Goal: Check status: Check status

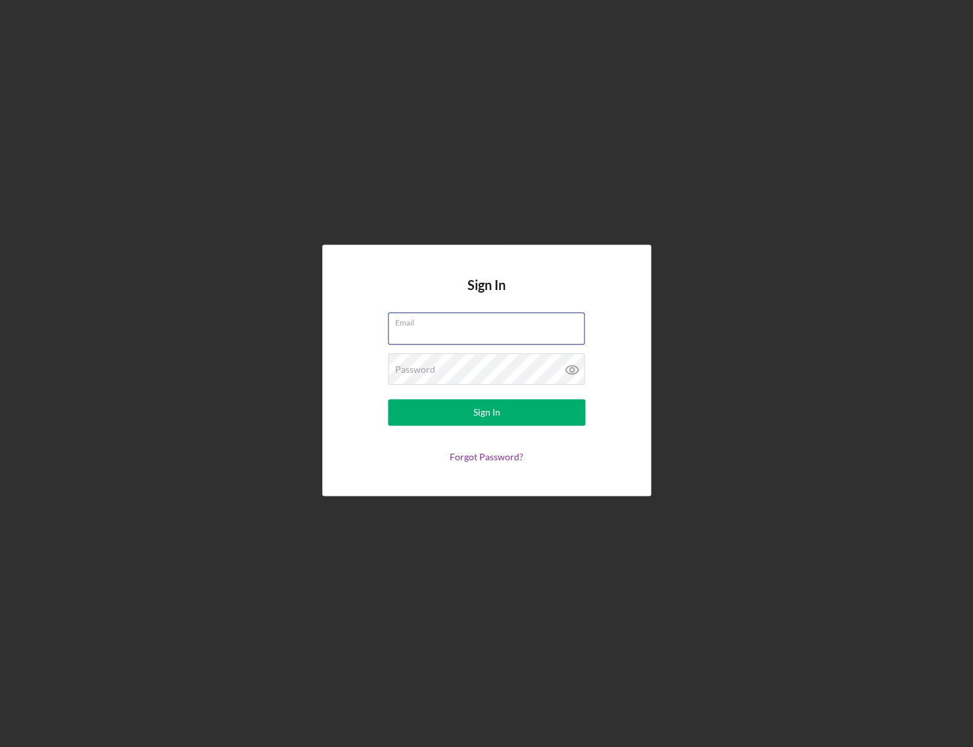
type input "[EMAIL_ADDRESS][DOMAIN_NAME]"
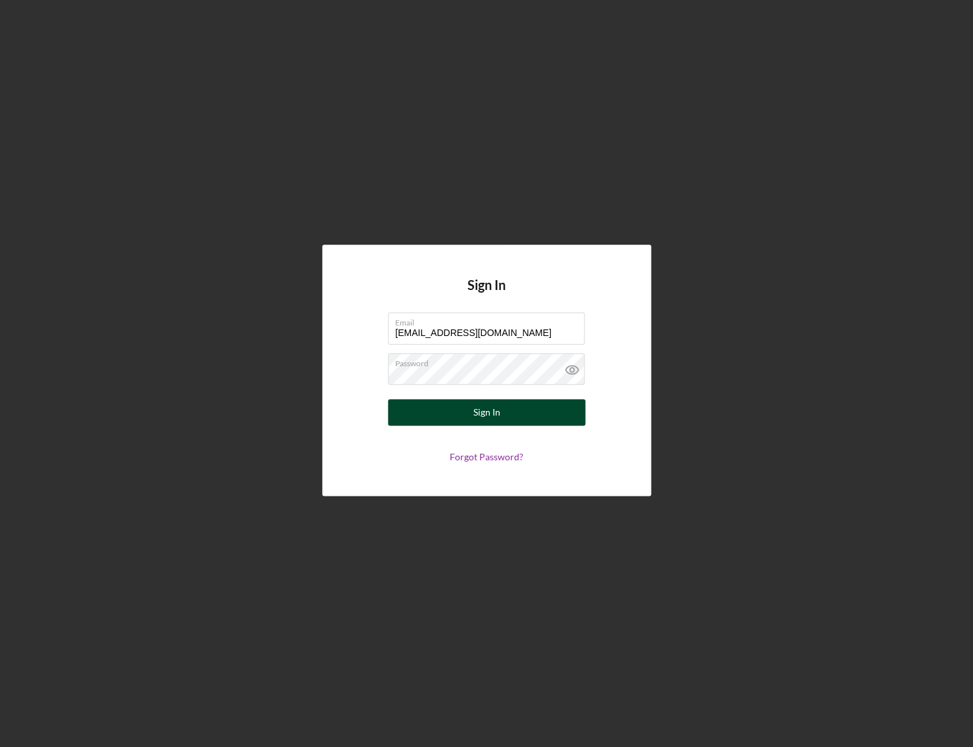
click at [482, 412] on div "Sign In" at bounding box center [486, 412] width 27 height 26
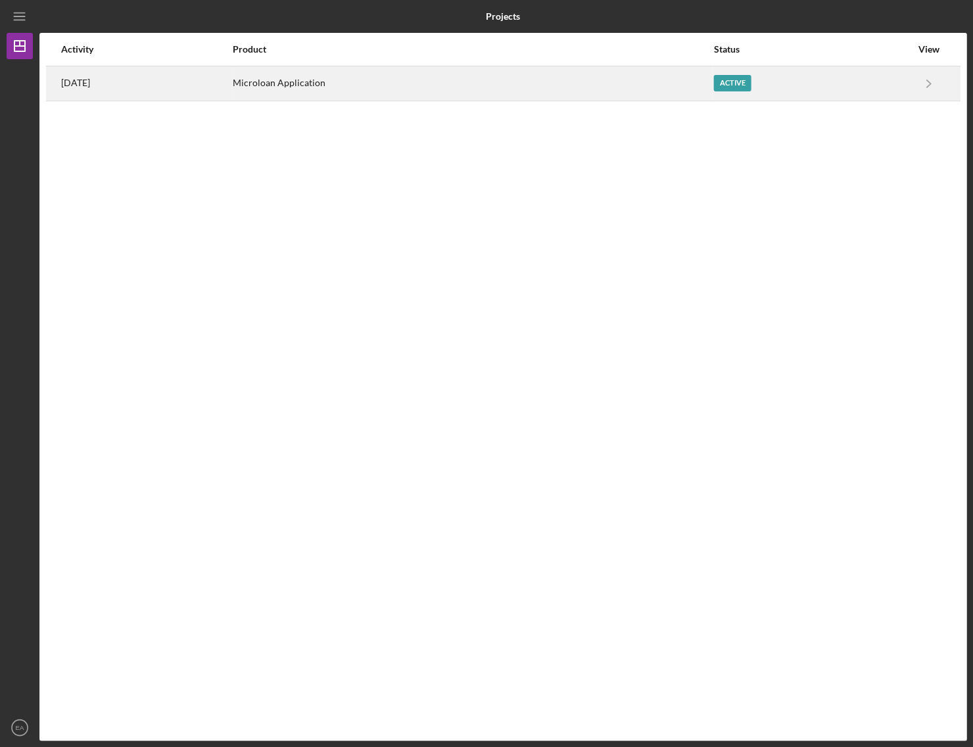
click at [83, 83] on time "[DATE]" at bounding box center [75, 83] width 29 height 11
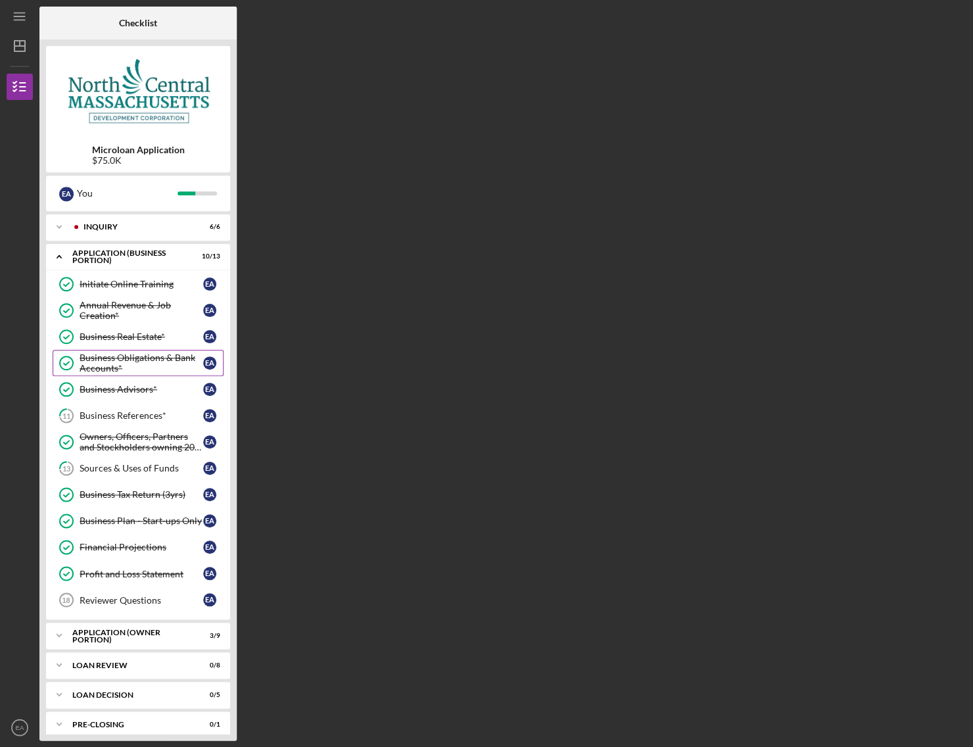
scroll to position [37, 0]
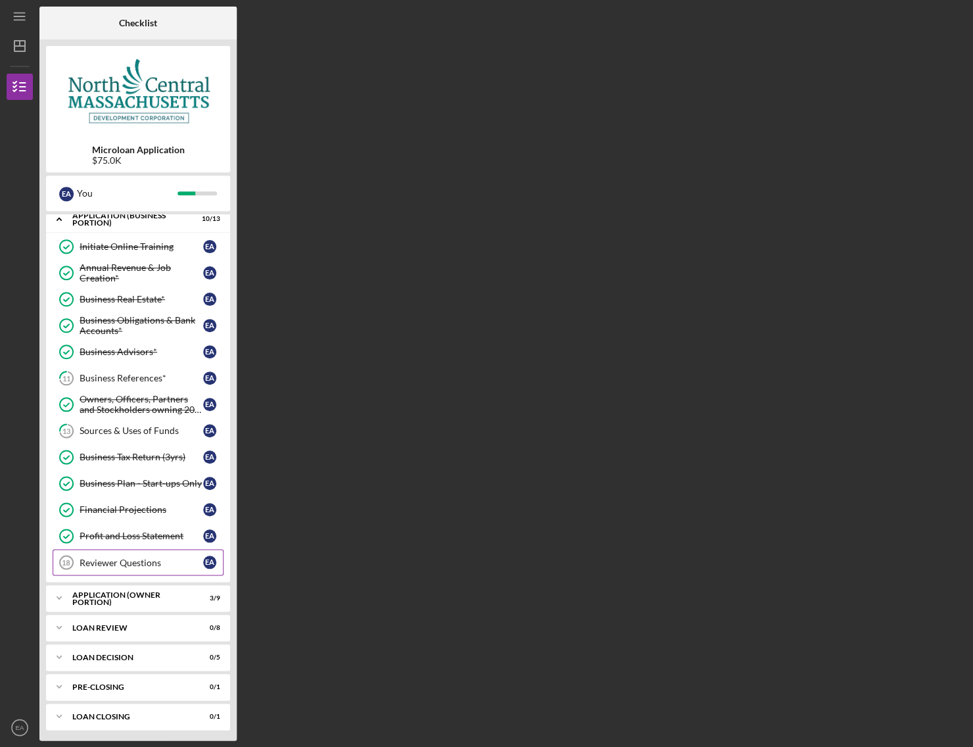
click at [129, 561] on div "Reviewer Questions" at bounding box center [142, 562] width 124 height 11
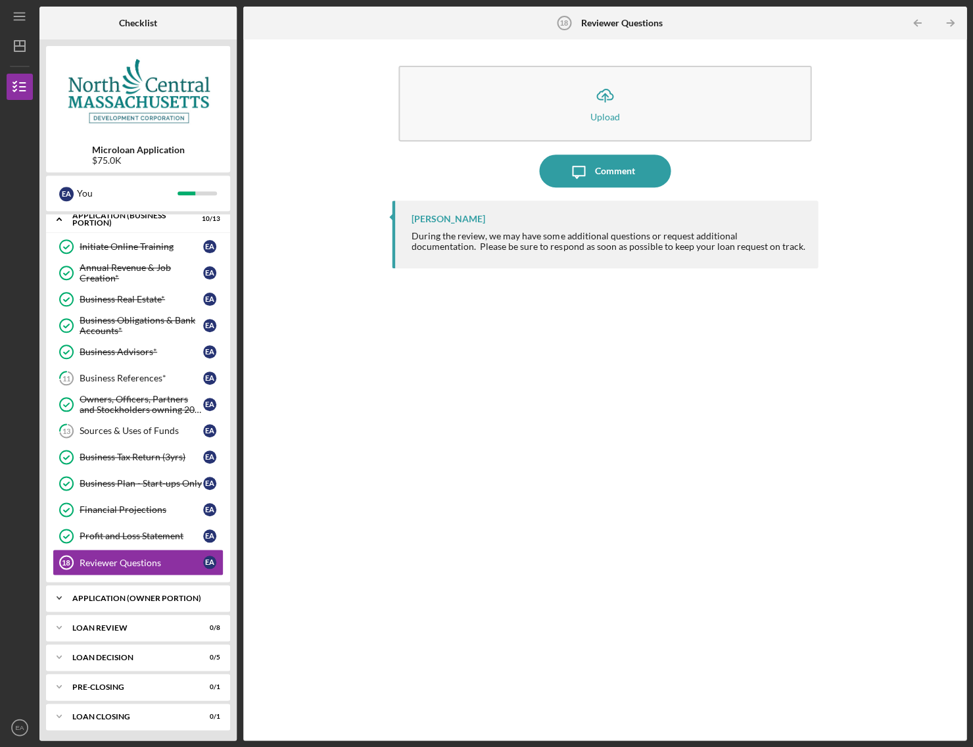
click at [126, 607] on div "Icon/Expander APPLICATION (OWNER PORTION) 3 / 9" at bounding box center [138, 598] width 184 height 26
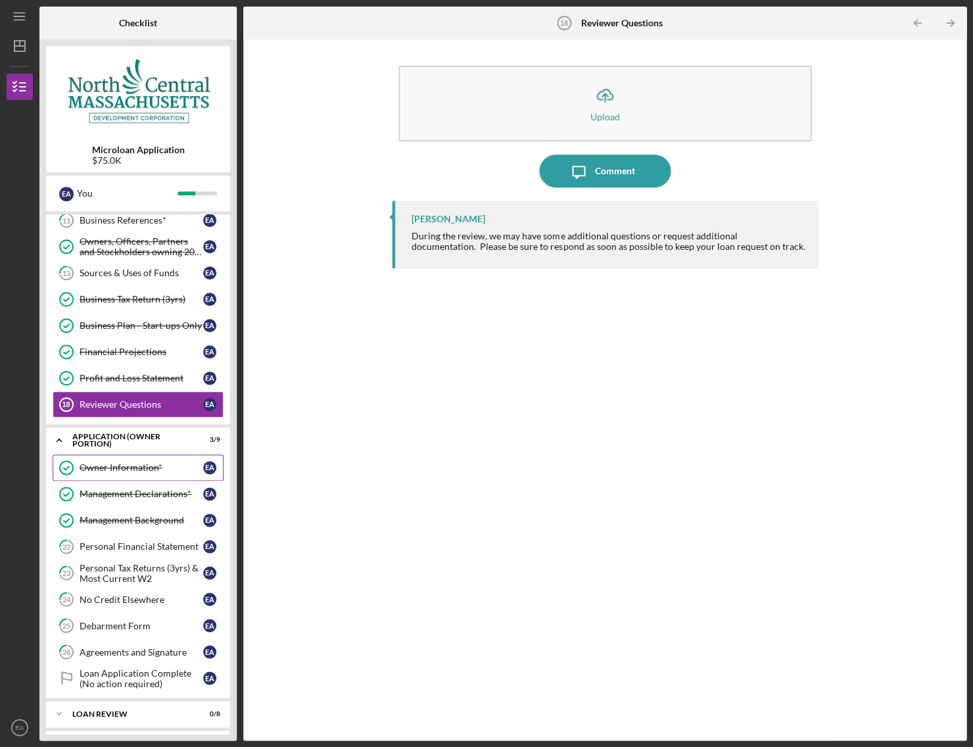
scroll to position [280, 0]
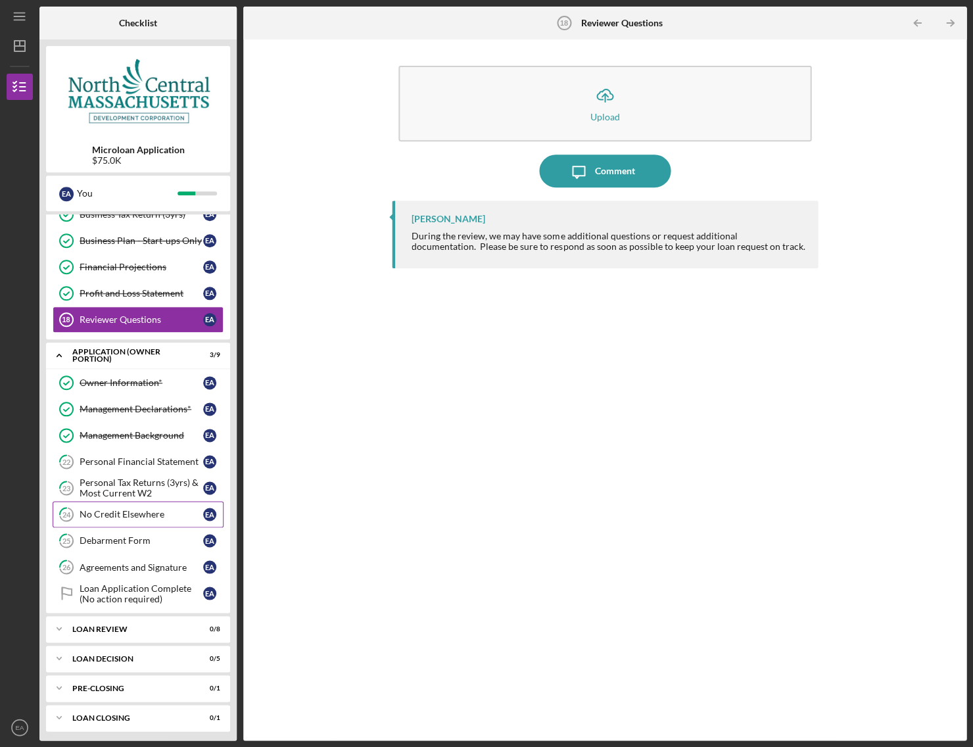
click at [126, 513] on div "No Credit Elsewhere" at bounding box center [142, 514] width 124 height 11
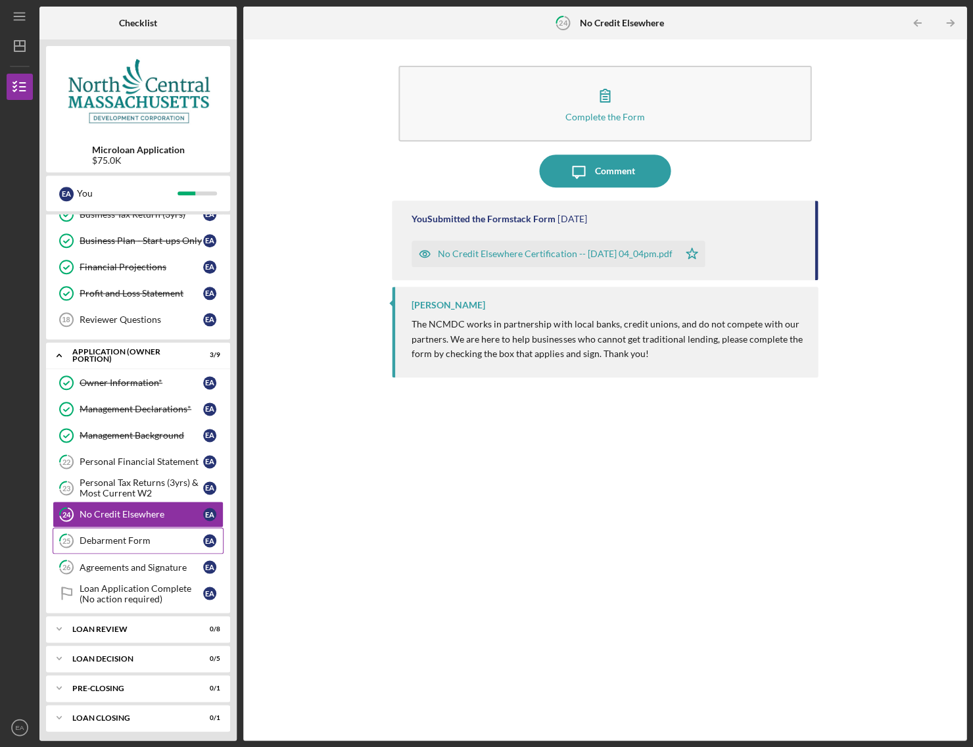
click at [122, 541] on div "Debarment Form" at bounding box center [142, 540] width 124 height 11
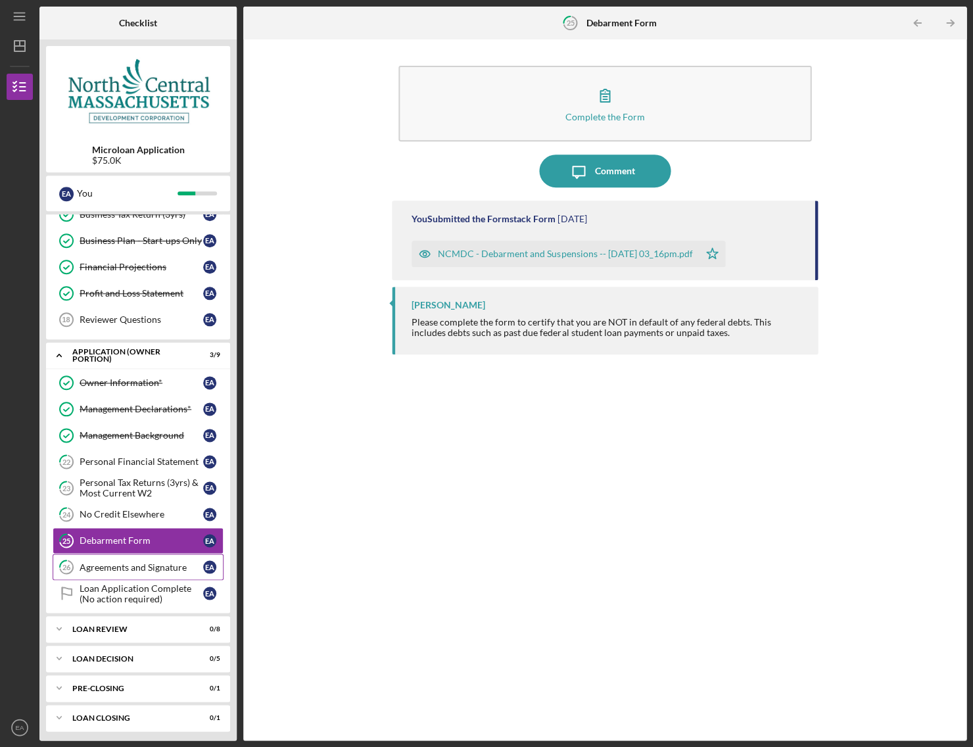
click at [118, 562] on div "Agreements and Signature" at bounding box center [142, 567] width 124 height 11
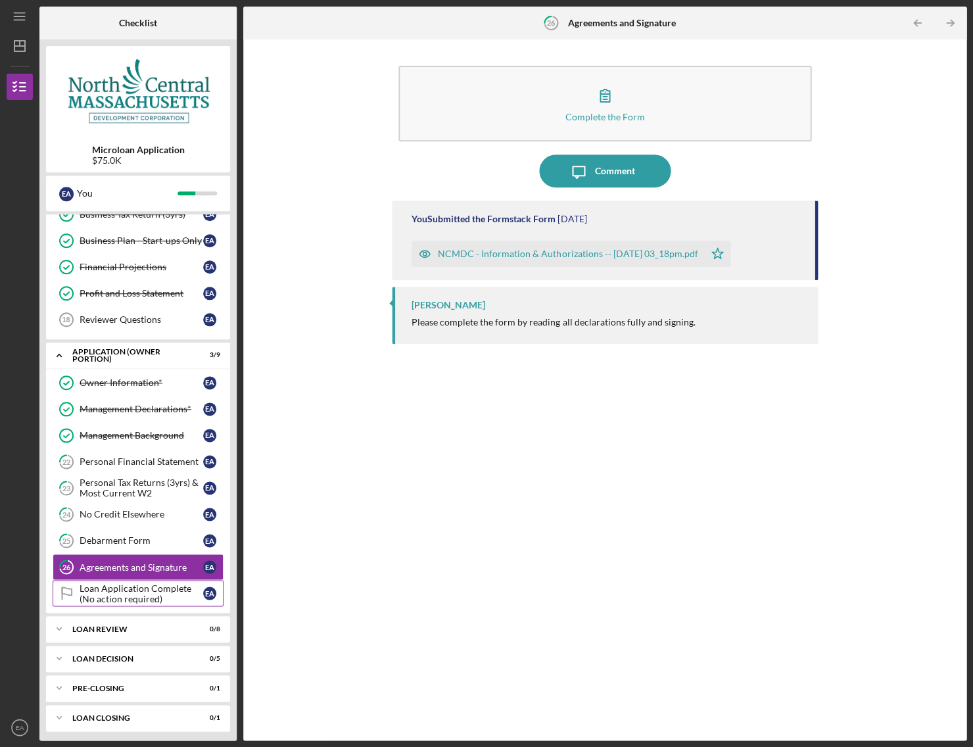
click at [112, 584] on div "Loan Application Complete (No action required)" at bounding box center [142, 593] width 124 height 21
